Goal: Information Seeking & Learning: Learn about a topic

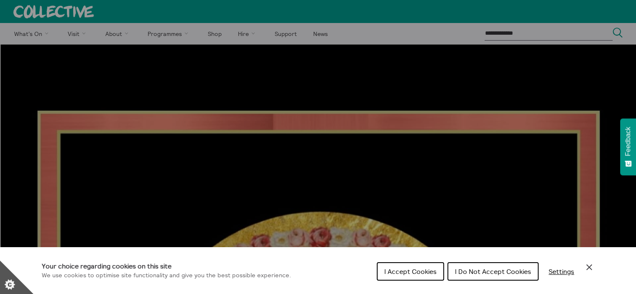
click at [595, 270] on div "Your choice regarding cookies on this site We use cookies to optimise site func…" at bounding box center [318, 270] width 636 height 47
click at [399, 273] on span "I Accept Cookies" at bounding box center [410, 271] width 52 height 8
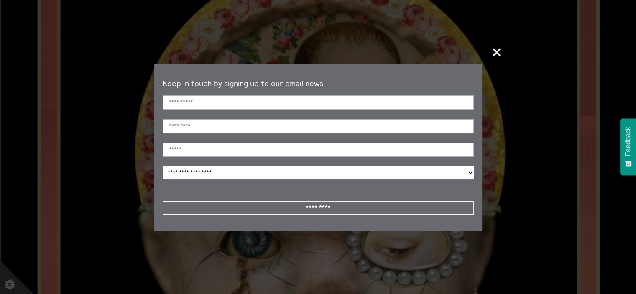
scroll to position [293, 0]
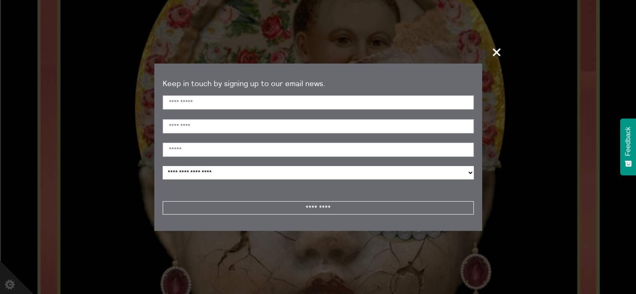
click at [498, 51] on span "+" at bounding box center [497, 52] width 25 height 25
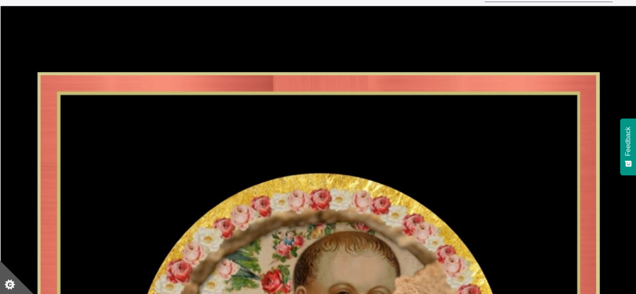
scroll to position [0, 0]
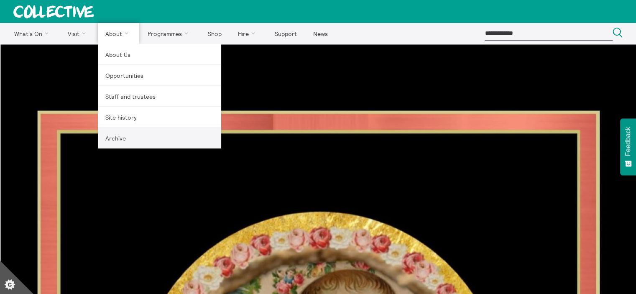
click at [117, 142] on link "Archive" at bounding box center [159, 138] width 123 height 21
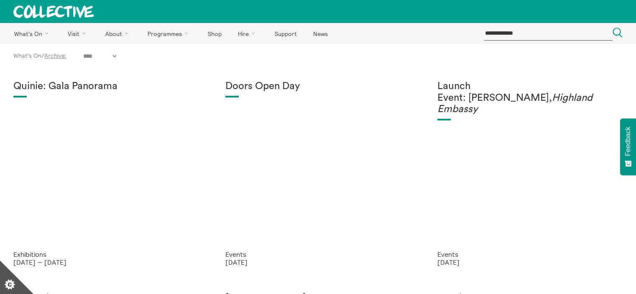
select select "****"
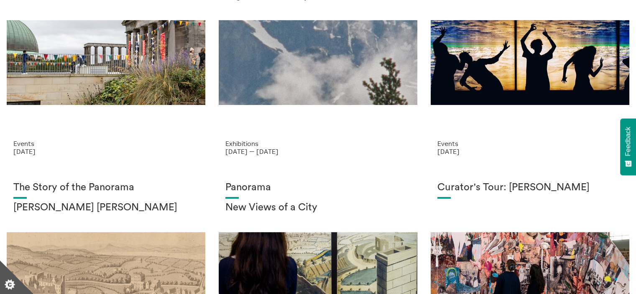
scroll to position [334, 0]
